Goal: Information Seeking & Learning: Learn about a topic

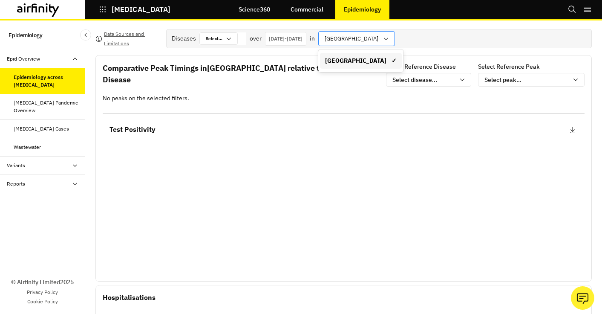
click at [378, 39] on p "[GEOGRAPHIC_DATA]" at bounding box center [352, 39] width 54 height 9
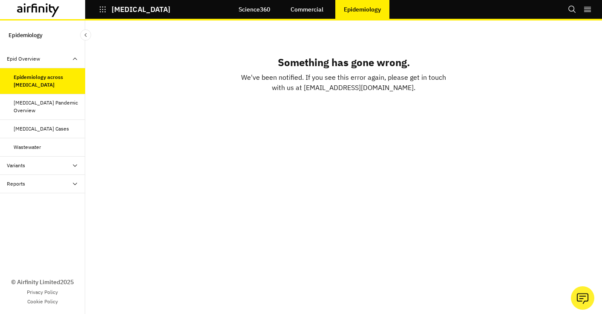
click at [39, 112] on div "[MEDICAL_DATA] Pandemic Overview" at bounding box center [46, 106] width 65 height 15
click at [47, 124] on div "[MEDICAL_DATA] Cases" at bounding box center [42, 129] width 85 height 18
click at [40, 79] on div "Epidemiology across [MEDICAL_DATA]" at bounding box center [46, 80] width 65 height 15
